Goal: Information Seeking & Learning: Find specific page/section

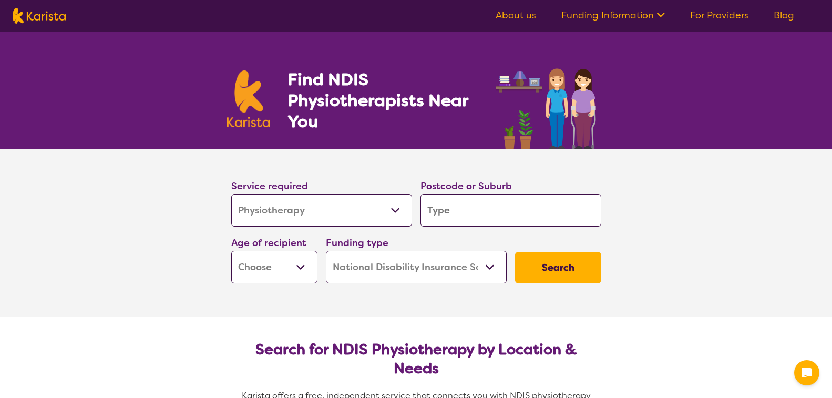
select select "Physiotherapy"
select select "NDIS"
select select "Physiotherapy"
select select "NDIS"
click at [331, 218] on select "Allied Health Assistant Assessment ([MEDICAL_DATA] or [MEDICAL_DATA]) Behaviour…" at bounding box center [321, 210] width 181 height 33
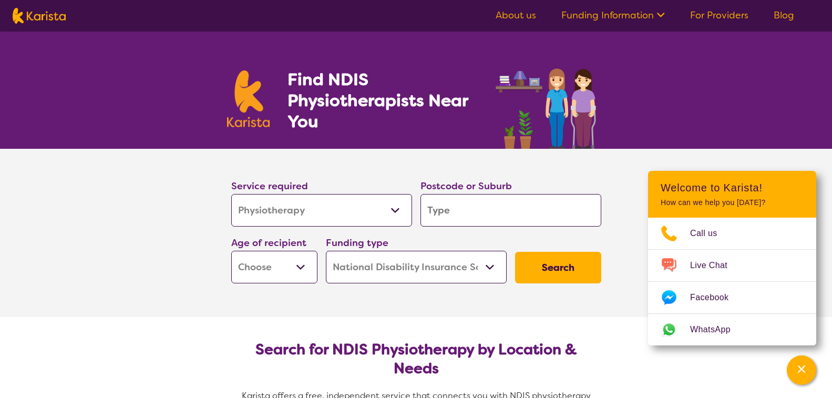
select select "Psychology"
click at [231, 194] on select "Allied Health Assistant Assessment ([MEDICAL_DATA] or [MEDICAL_DATA]) Behaviour…" at bounding box center [321, 210] width 181 height 33
select select "Psychology"
click at [437, 205] on input "search" at bounding box center [510, 210] width 181 height 33
type input "3"
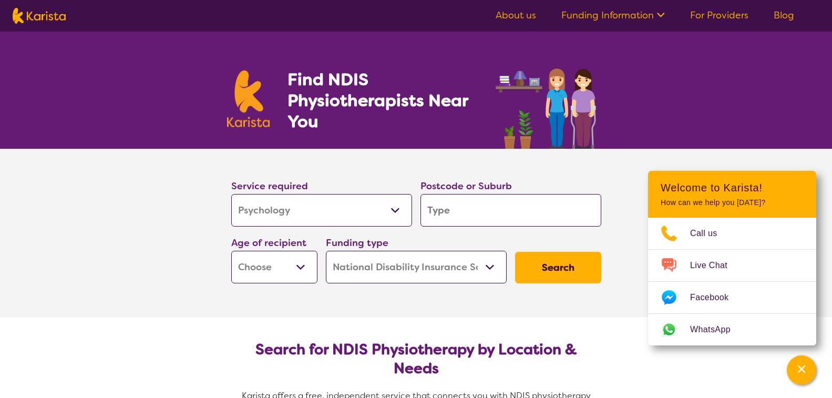
type input "3"
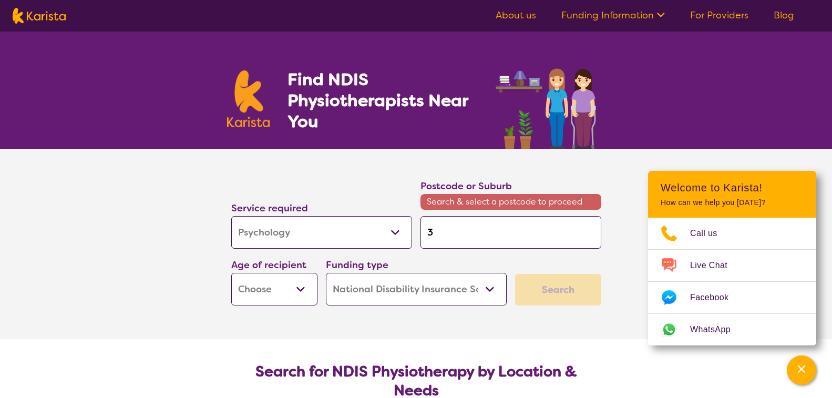
type input "38"
type input "384"
type input "3844"
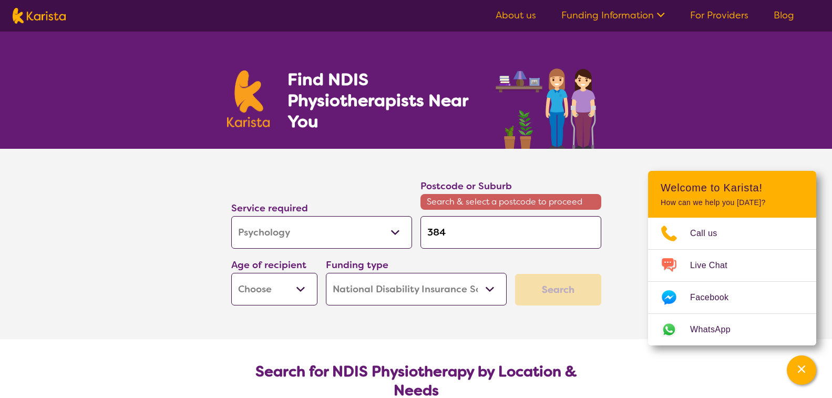
type input "3844"
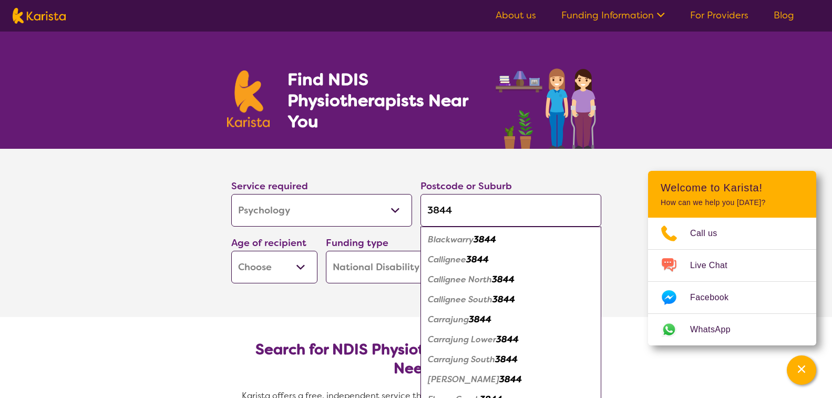
type input "384"
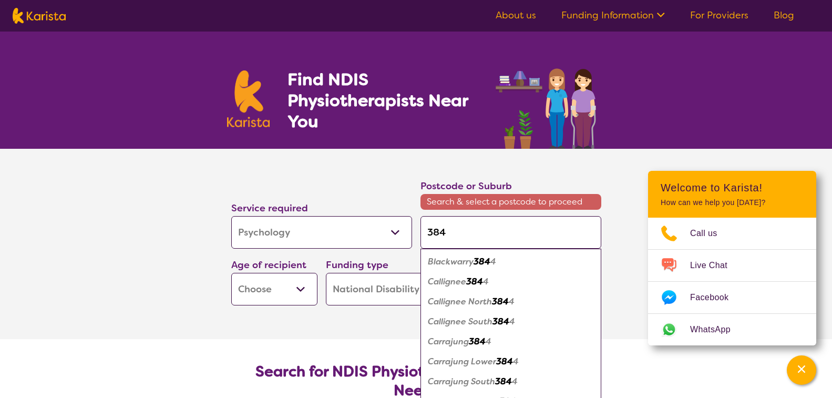
type input "38"
type input "3"
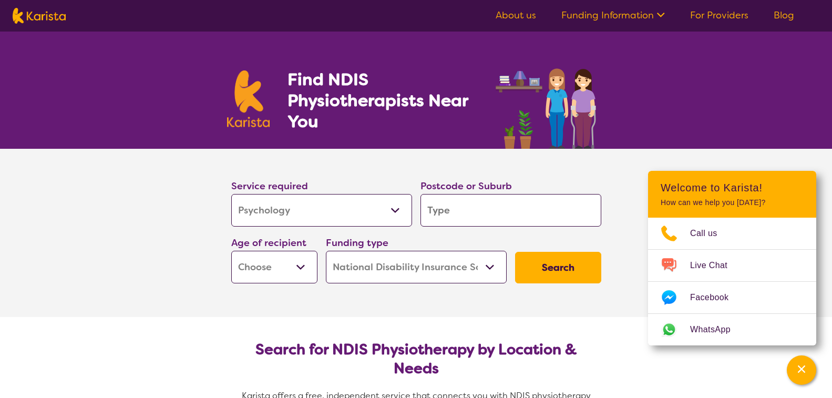
type input "T"
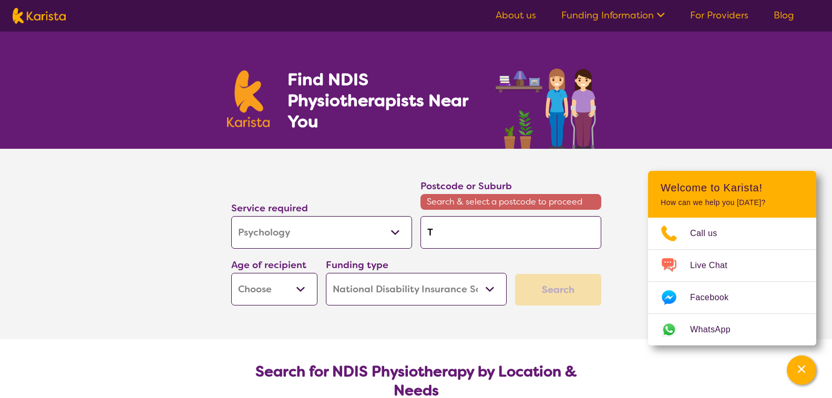
type input "TR"
type input "TRA"
type input "TRAR"
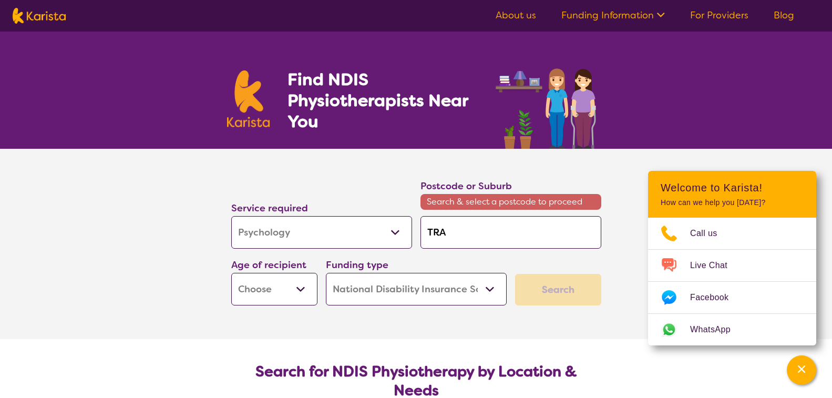
type input "TRAR"
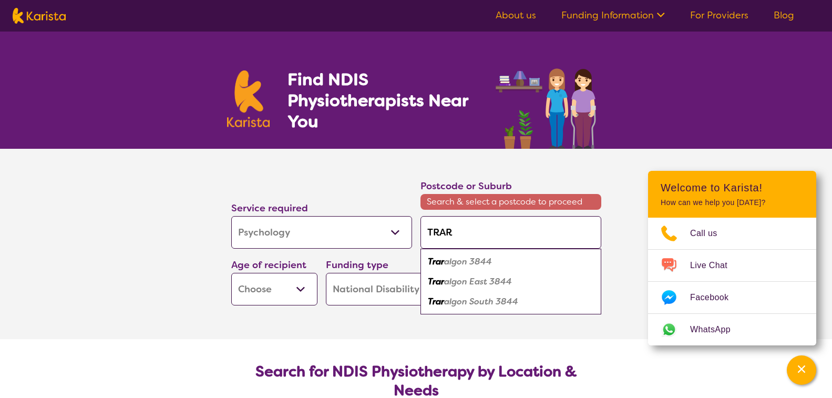
click at [448, 281] on em "algon East 3844" at bounding box center [478, 281] width 68 height 11
type input "3844"
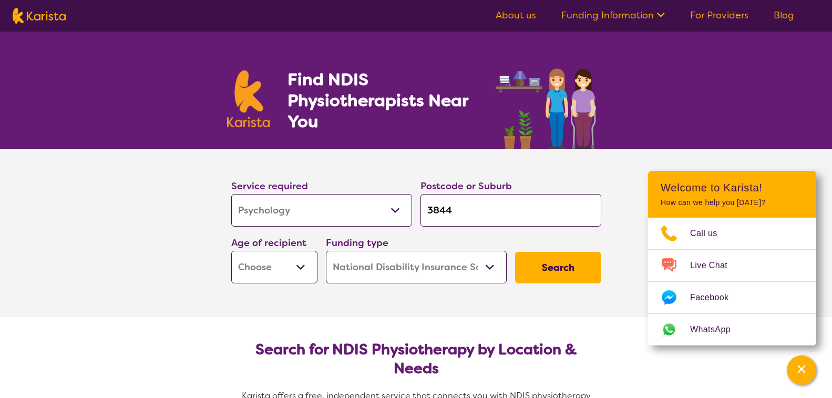
click at [478, 198] on input "3844" at bounding box center [510, 210] width 181 height 33
click at [280, 267] on select "Early Childhood - 0 to 9 Child - 10 to 11 Adolescent - 12 to 17 Adult - 18 to 6…" at bounding box center [274, 267] width 86 height 33
select select "CH"
click at [231, 251] on select "Early Childhood - 0 to 9 Child - 10 to 11 Adolescent - 12 to 17 Adult - 18 to 6…" at bounding box center [274, 267] width 86 height 33
select select "CH"
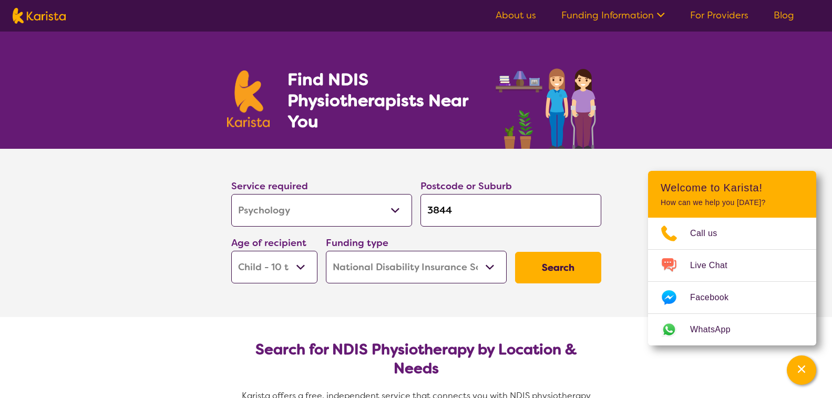
click at [351, 273] on select "Home Care Package (HCP) National Disability Insurance Scheme (NDIS) I don't know" at bounding box center [416, 267] width 181 height 33
select select
click at [326, 251] on select "Home Care Package (HCP) National Disability Insurance Scheme (NDIS) I don't know" at bounding box center [416, 267] width 181 height 33
select select
click at [551, 256] on button "Search" at bounding box center [558, 268] width 86 height 32
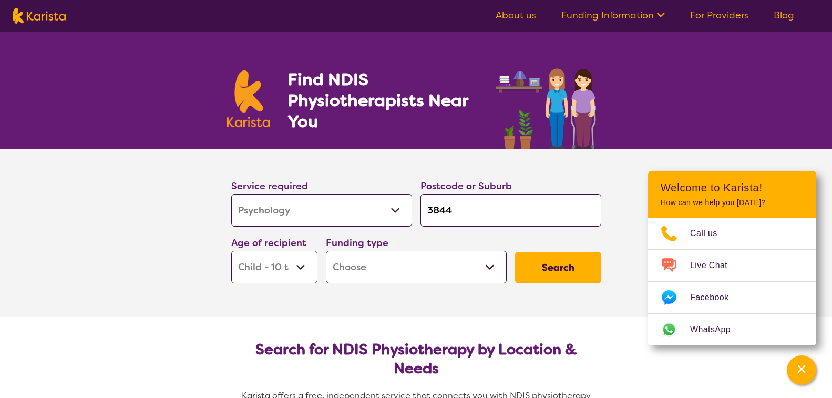
click at [480, 272] on select "Home Care Package (HCP) National Disability Insurance Scheme (NDIS) I don't know" at bounding box center [416, 267] width 181 height 33
select select "i-don-t-know"
click at [326, 251] on select "Home Care Package (HCP) National Disability Insurance Scheme (NDIS) I don't know" at bounding box center [416, 267] width 181 height 33
select select "i-don-t-know"
click at [530, 268] on button "Search" at bounding box center [558, 268] width 86 height 32
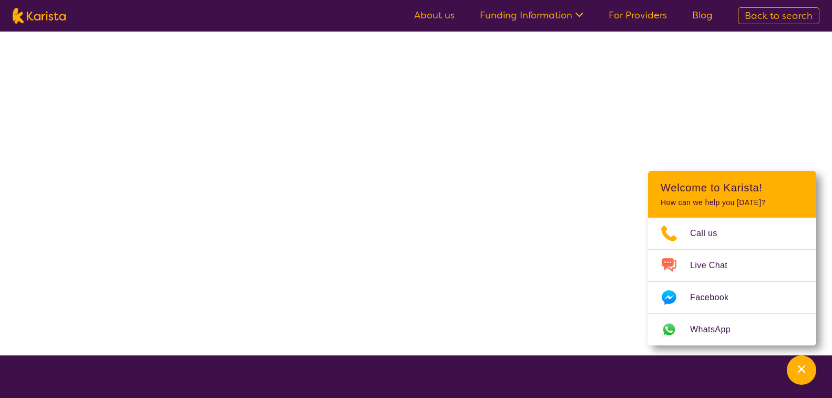
select select "Psychology"
select select "CH"
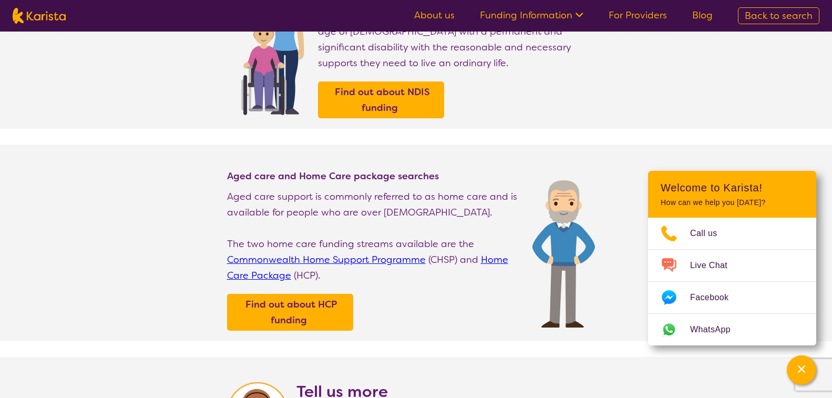
scroll to position [189, 0]
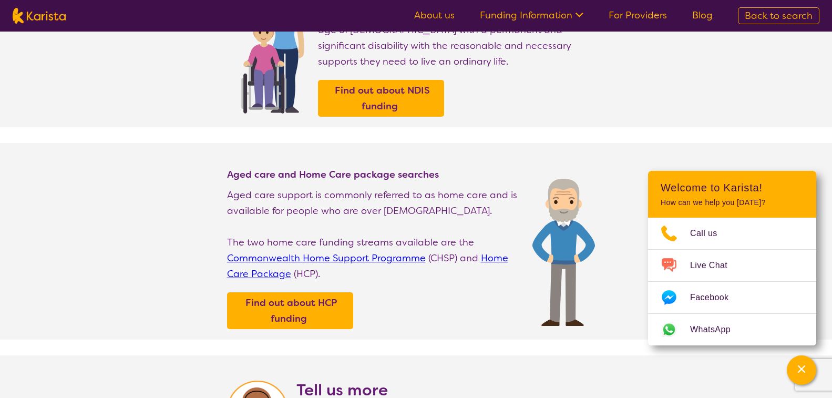
select select "Physiotherapy"
select select "CH"
select select "NDIS"
select select "Physiotherapy"
select select "CH"
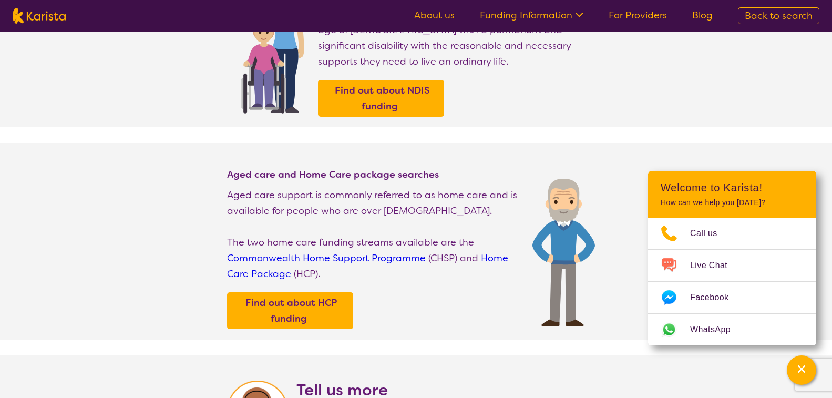
select select "NDIS"
